Goal: Find specific page/section: Find specific page/section

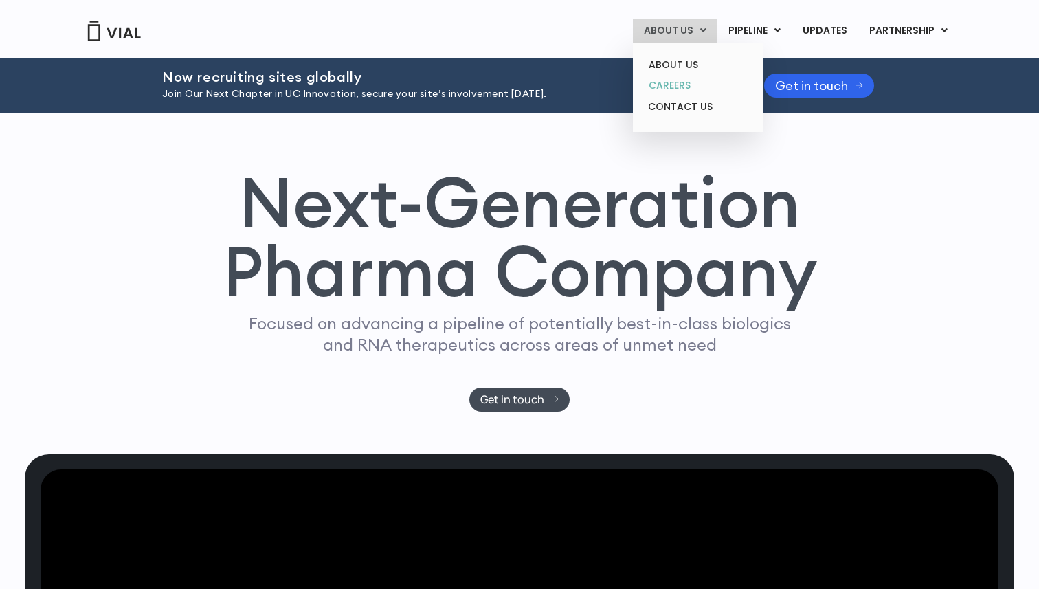
click at [687, 77] on link "CAREERS" at bounding box center [698, 85] width 120 height 21
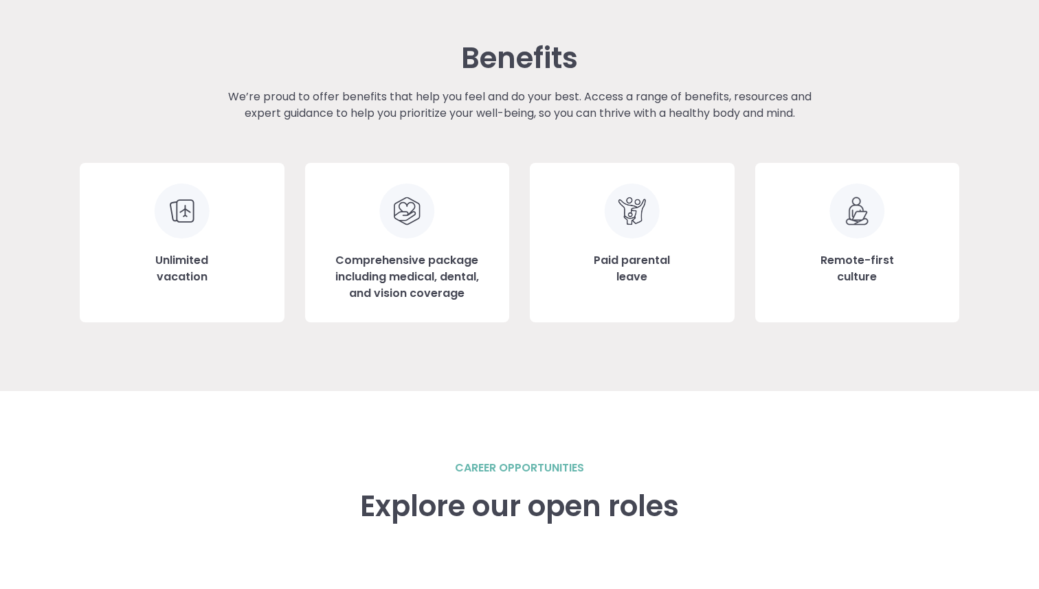
scroll to position [2104, 0]
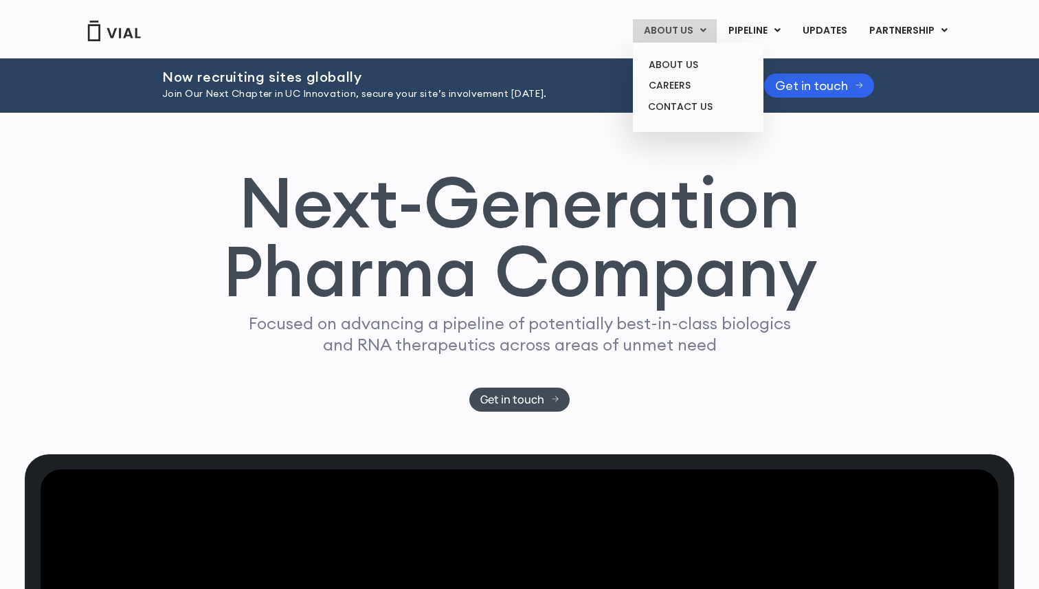
click at [656, 26] on link "ABOUT US" at bounding box center [675, 30] width 84 height 23
click at [667, 89] on link "CAREERS" at bounding box center [698, 85] width 120 height 21
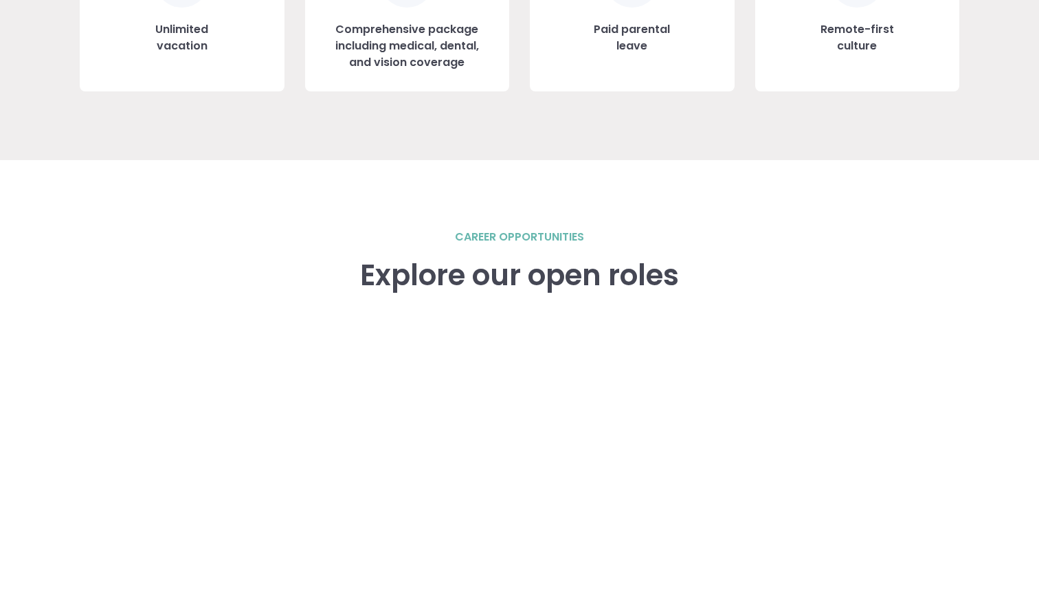
scroll to position [2104, 0]
